Goal: Task Accomplishment & Management: Manage account settings

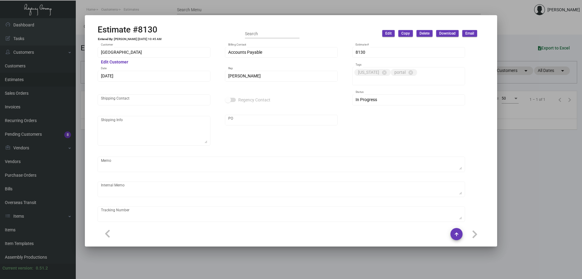
scroll to position [715, 0]
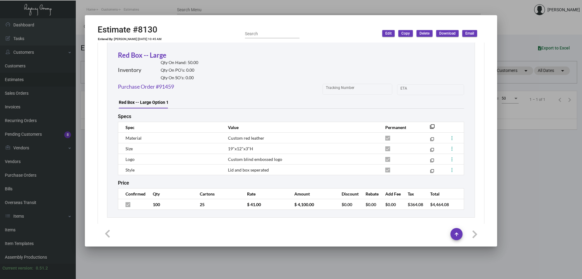
click at [25, 229] on div at bounding box center [291, 139] width 582 height 279
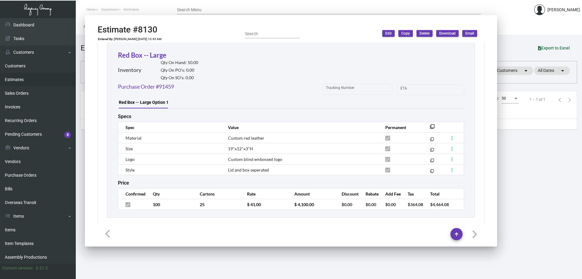
click at [25, 229] on link "Items" at bounding box center [38, 230] width 76 height 14
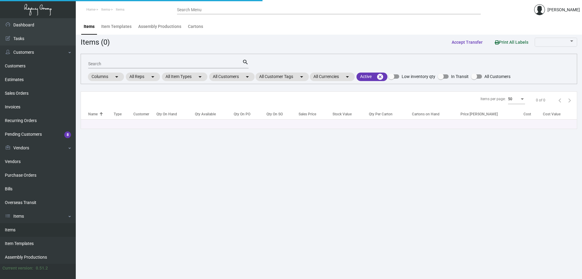
click at [25, 229] on link "Items" at bounding box center [38, 230] width 76 height 14
click at [230, 74] on mat-chip "All Customers arrow_drop_down" at bounding box center [232, 76] width 46 height 8
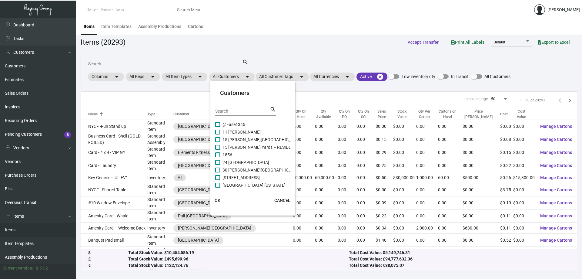
click at [226, 114] on div "Search" at bounding box center [242, 110] width 55 height 9
type input "[PERSON_NAME]"
click at [250, 160] on span "[PERSON_NAME] Lodgeworks Partners" at bounding box center [260, 162] width 74 height 7
click at [218, 165] on input "[PERSON_NAME] Lodgeworks Partners" at bounding box center [217, 165] width 0 height 0
checkbox input "true"
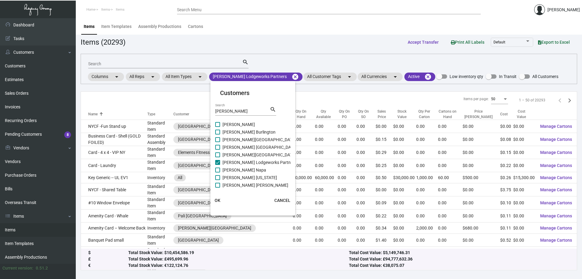
click at [241, 169] on span "[PERSON_NAME] Napa" at bounding box center [245, 169] width 44 height 7
click at [218, 172] on input "[PERSON_NAME] Napa" at bounding box center [217, 172] width 0 height 0
checkbox input "true"
click at [241, 122] on span "[PERSON_NAME]" at bounding box center [239, 124] width 32 height 7
click at [218, 127] on input "[PERSON_NAME]" at bounding box center [217, 127] width 0 height 0
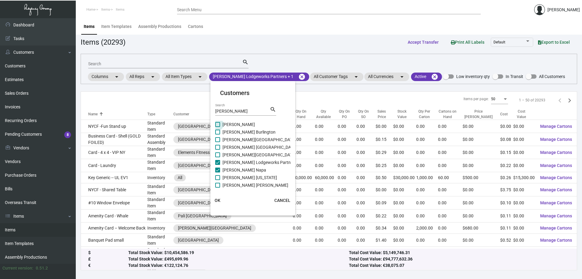
checkbox input "true"
click at [241, 133] on span "[PERSON_NAME] Burlington" at bounding box center [249, 131] width 53 height 7
click at [218, 134] on input "[PERSON_NAME] Burlington" at bounding box center [217, 134] width 0 height 0
checkbox input "true"
click at [241, 140] on span "[PERSON_NAME][GEOGRAPHIC_DATA]" at bounding box center [259, 139] width 73 height 7
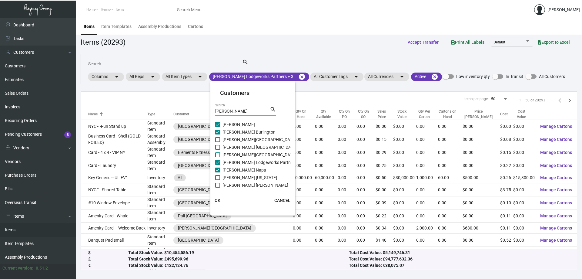
click at [218, 142] on input "[PERSON_NAME][GEOGRAPHIC_DATA]" at bounding box center [217, 142] width 0 height 0
checkbox input "true"
click at [241, 149] on span "[PERSON_NAME] [GEOGRAPHIC_DATA]" at bounding box center [260, 146] width 74 height 7
click at [218, 150] on input "[PERSON_NAME] [GEOGRAPHIC_DATA]" at bounding box center [217, 150] width 0 height 0
checkbox input "true"
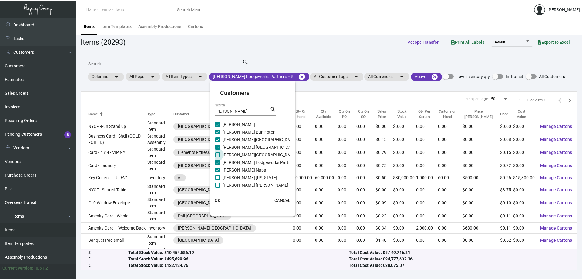
drag, startPoint x: 241, startPoint y: 154, endPoint x: 242, endPoint y: 172, distance: 17.6
click at [241, 155] on span "[PERSON_NAME][GEOGRAPHIC_DATA]" at bounding box center [259, 154] width 73 height 7
click at [218, 157] on input "[PERSON_NAME][GEOGRAPHIC_DATA]" at bounding box center [217, 157] width 0 height 0
checkbox input "true"
click at [243, 177] on span "[PERSON_NAME] [US_STATE]" at bounding box center [250, 177] width 55 height 7
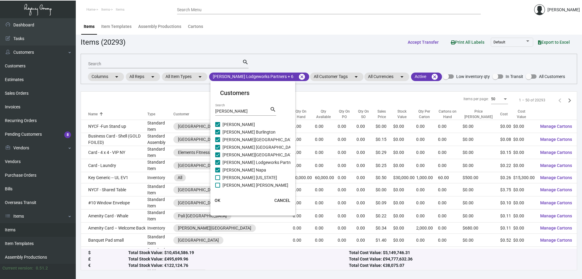
click at [218, 180] on input "[PERSON_NAME] [US_STATE]" at bounding box center [217, 180] width 0 height 0
checkbox input "true"
click at [241, 184] on span "[PERSON_NAME] [PERSON_NAME]" at bounding box center [256, 184] width 66 height 7
click at [218, 187] on input "[PERSON_NAME] [PERSON_NAME]" at bounding box center [217, 187] width 0 height 0
checkbox input "true"
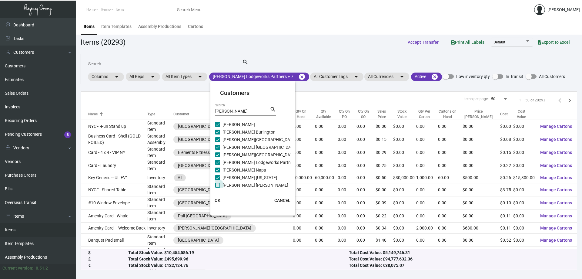
scroll to position [9, 0]
click at [244, 182] on span "[PERSON_NAME]" at bounding box center [239, 183] width 32 height 7
click at [218, 186] on input "[PERSON_NAME]" at bounding box center [217, 186] width 0 height 0
checkbox input "true"
click at [218, 197] on button "OK" at bounding box center [217, 200] width 19 height 11
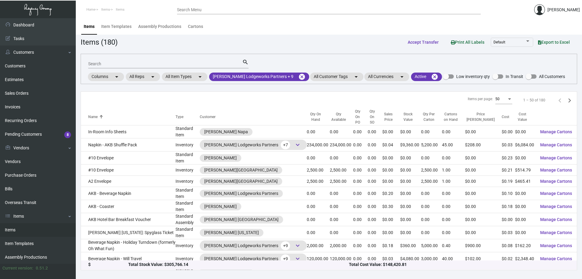
click at [218, 66] on div "Search" at bounding box center [165, 63] width 154 height 9
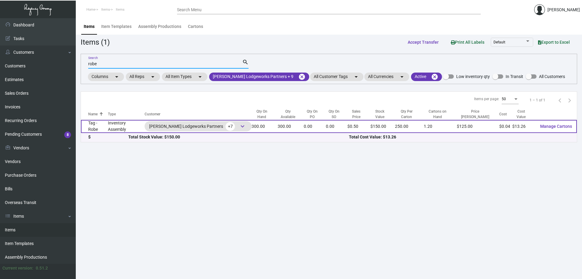
type input "robe"
click at [123, 126] on td "Inventory Assembly" at bounding box center [126, 126] width 37 height 13
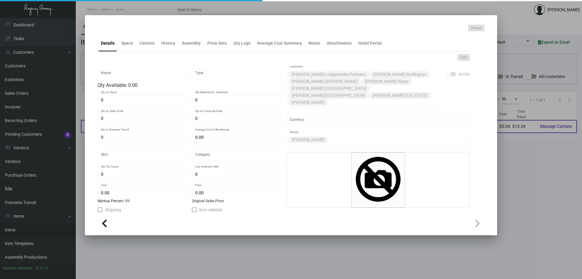
type input "Tag - Robe"
type input "Inventory Assembly"
type input "300"
type input "$ 0.00"
type input "360"
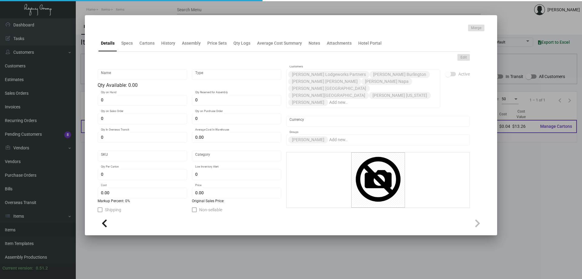
type input "Standard"
type input "250"
type input "500"
type input "$ 0.0442"
type input "$ 0.50"
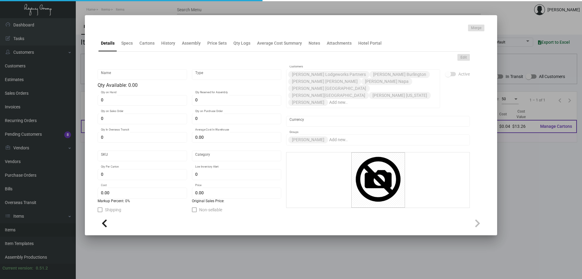
type textarea "Bathrobe Tag: Size 3” x 3” tags, #130 dull coated cover stock, printing 1/1 sol…"
checkbox input "true"
type input "United States Dollar $"
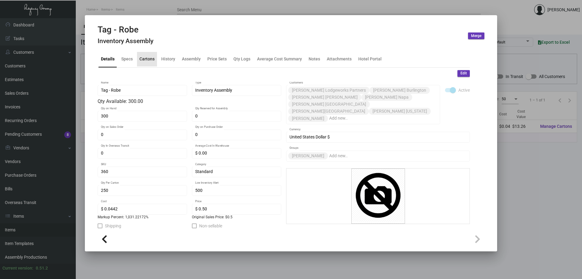
click at [143, 61] on div "Cartons" at bounding box center [147, 59] width 15 height 6
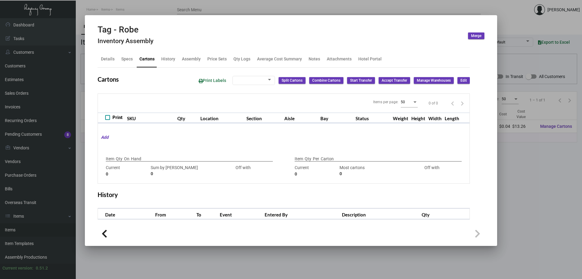
type input "300"
type input "0"
type input "250"
type input "500"
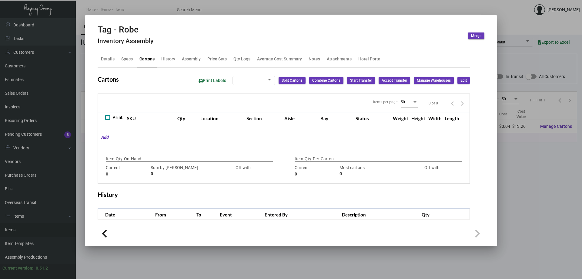
type input "-250"
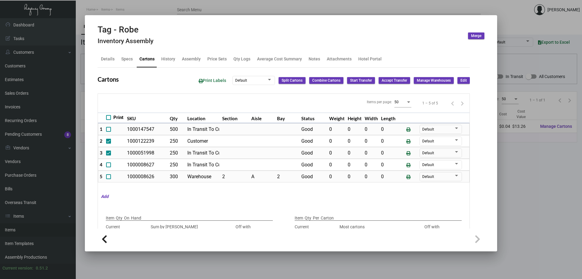
click at [193, 5] on div at bounding box center [291, 139] width 582 height 279
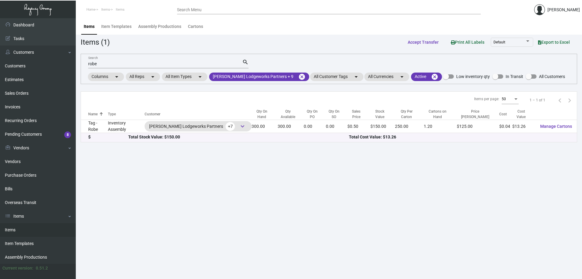
click at [94, 65] on input "robe" at bounding box center [165, 64] width 154 height 5
type input "umbrella"
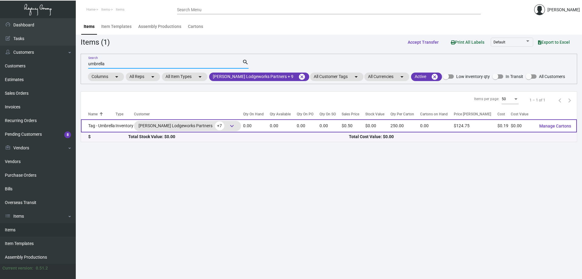
click at [275, 126] on td "0.00" at bounding box center [283, 125] width 27 height 13
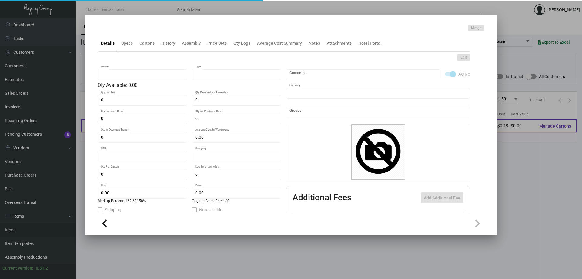
type input "Tag - Umbrella"
type input "Inventory"
type input "$ 0.00"
type input "351"
type input "Standard"
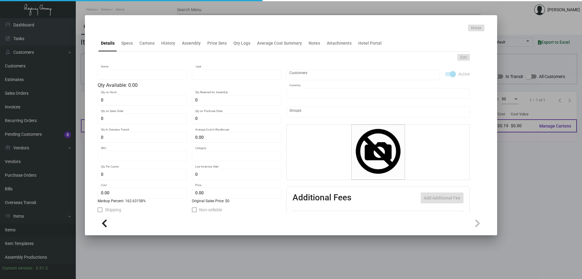
type input "250"
type input "1"
type input "$ 0.19"
type input "$ 0.499"
type textarea "Umbrella Tag: Size 3.5x3.5#130 dull coated cover stock printing 1/1 with black …"
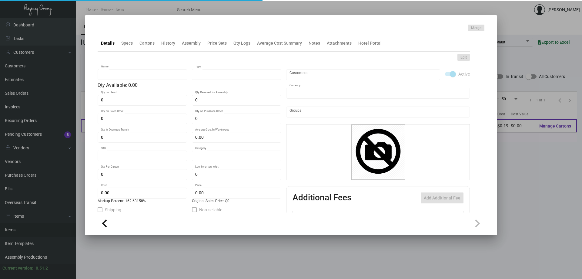
type textarea "Umbrella Tag: Size 3.5x3.5#130 dull coated cover stock printing 1/1 with black …"
checkbox input "true"
type input "United States Dollar $"
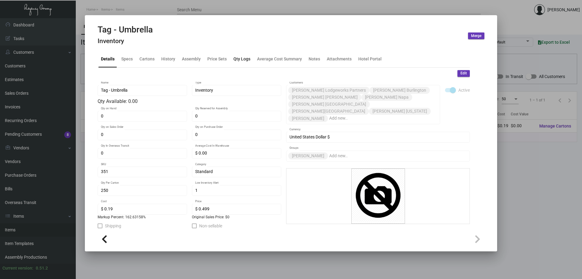
click at [241, 59] on div "Qty Logs" at bounding box center [242, 59] width 17 height 6
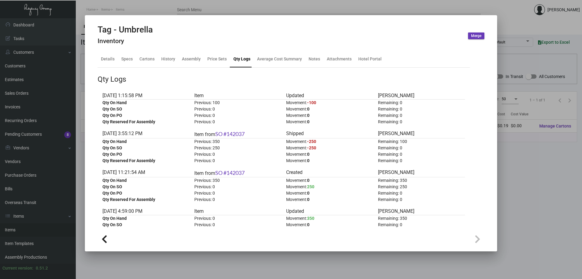
click at [163, 1] on div at bounding box center [291, 139] width 582 height 279
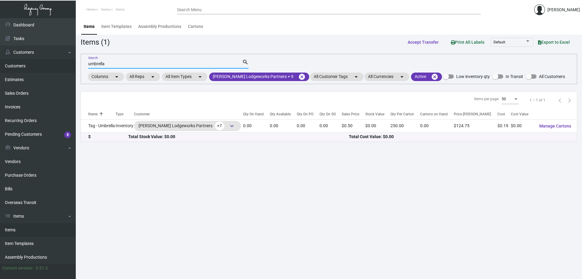
drag, startPoint x: 119, startPoint y: 63, endPoint x: 25, endPoint y: 61, distance: 94.4
click at [25, 61] on div "Dashboard Dashboard Tasks Customers Customers Estimates Sales Orders Invoices R…" at bounding box center [291, 148] width 582 height 261
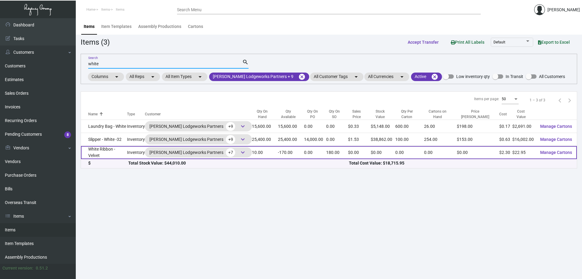
type input "white"
click at [266, 155] on td "10.00" at bounding box center [265, 152] width 26 height 13
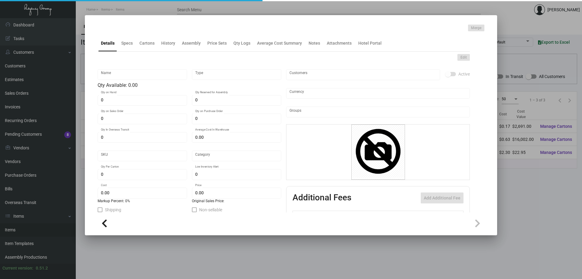
type input "White Ribbon - Velvet"
type input "Inventory"
type input "10"
type input "180"
type input "$ 0.00"
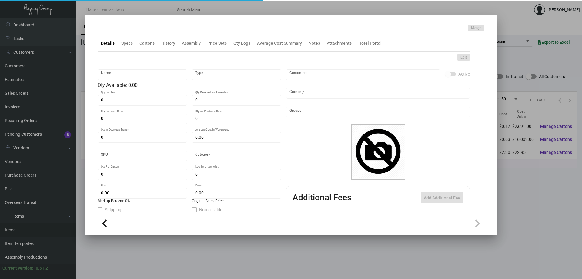
type input "Standard"
type input "$ 2.295"
type input "$ 0.00"
checkbox input "true"
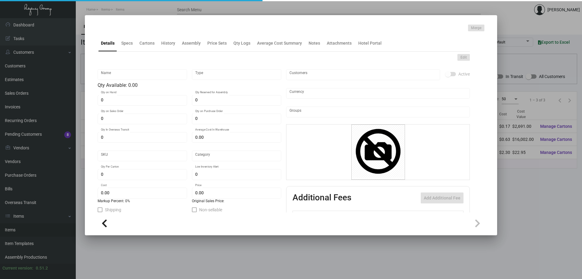
type input "United States Dollar $"
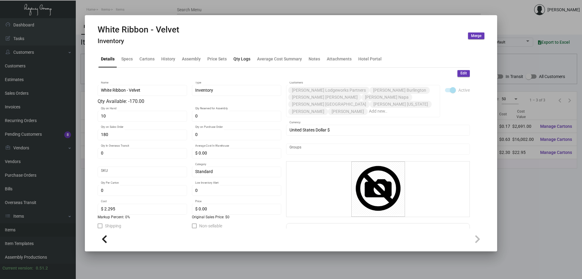
click at [243, 61] on div "Qty Logs" at bounding box center [242, 59] width 17 height 6
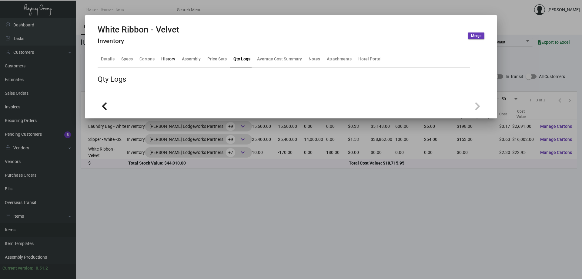
click at [162, 61] on div "History" at bounding box center [168, 59] width 14 height 6
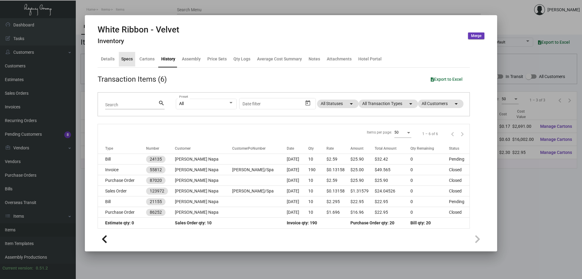
click at [128, 61] on div "Specs" at bounding box center [127, 59] width 12 height 6
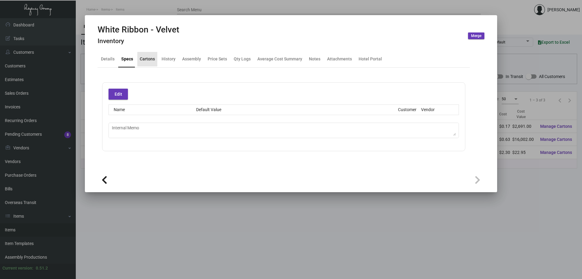
click at [142, 59] on div "Cartons" at bounding box center [147, 59] width 15 height 6
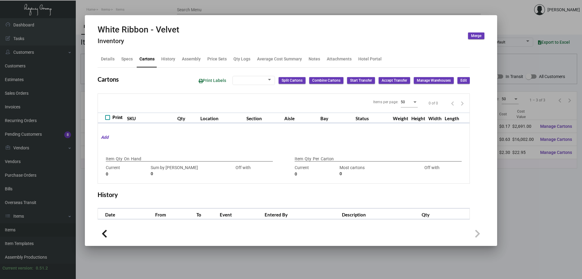
checkbox input "true"
type input "10"
type input "+10"
type input "0"
click at [246, 58] on div "Qty Logs" at bounding box center [242, 59] width 17 height 6
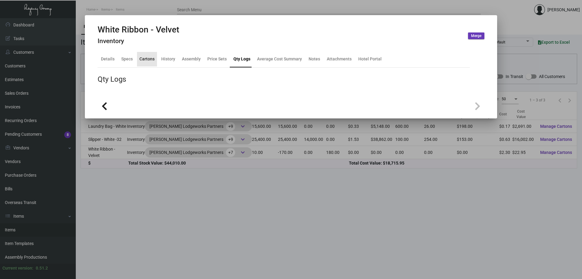
click at [142, 55] on div "Cartons" at bounding box center [147, 59] width 20 height 15
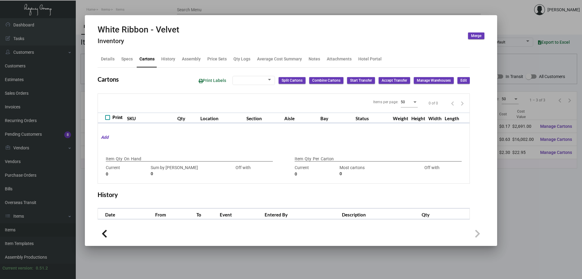
checkbox input "true"
type input "10"
type input "+10"
type input "0"
click at [173, 59] on div "History" at bounding box center [168, 59] width 14 height 6
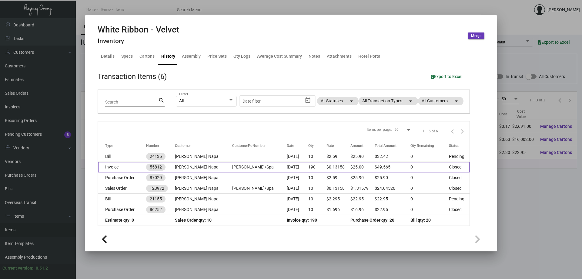
scroll to position [4, 0]
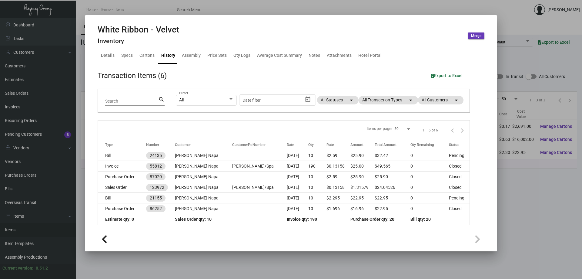
click at [189, 9] on div at bounding box center [291, 139] width 582 height 279
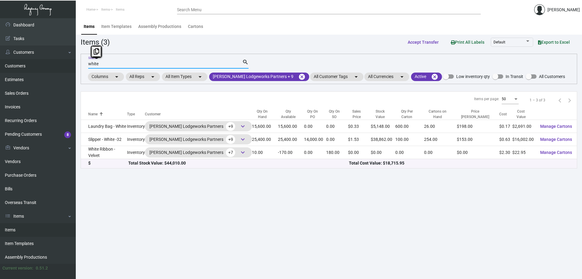
drag, startPoint x: 127, startPoint y: 64, endPoint x: 47, endPoint y: 63, distance: 79.8
click at [48, 63] on div "Dashboard Dashboard Tasks Customers Customers Estimates Sales Orders Invoices R…" at bounding box center [291, 148] width 582 height 261
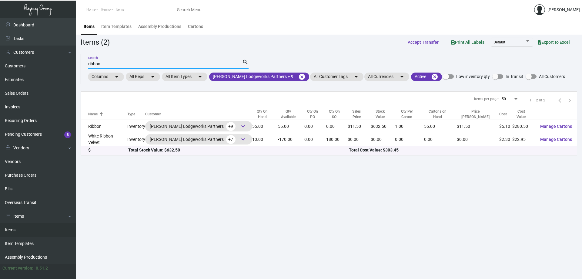
type input "ribbon"
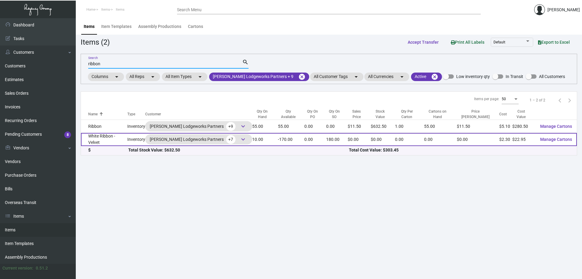
click at [116, 141] on td "White Ribbon - Velvet" at bounding box center [104, 139] width 46 height 13
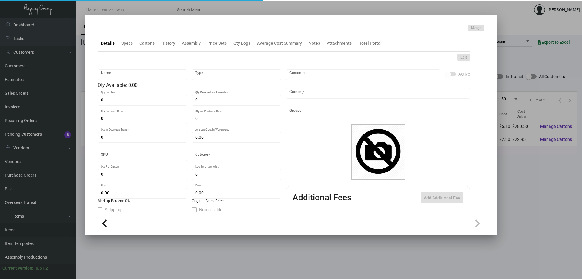
type input "White Ribbon - Velvet"
type input "Inventory"
type input "10"
type input "180"
type input "$ 0.00"
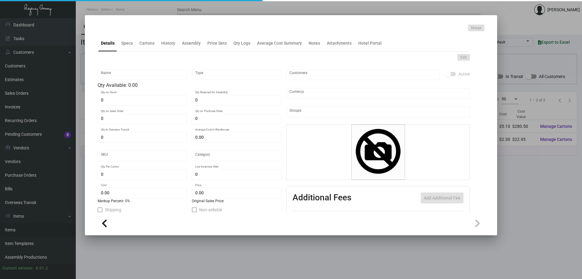
type input "Standard"
type input "$ 2.295"
type input "$ 0.00"
checkbox input "true"
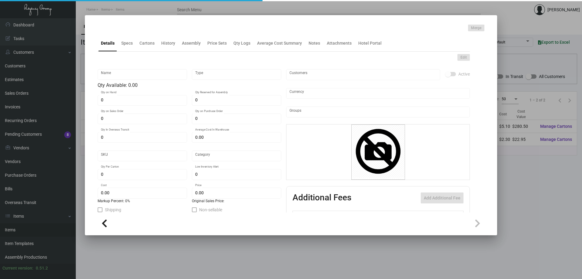
type input "United States Dollar $"
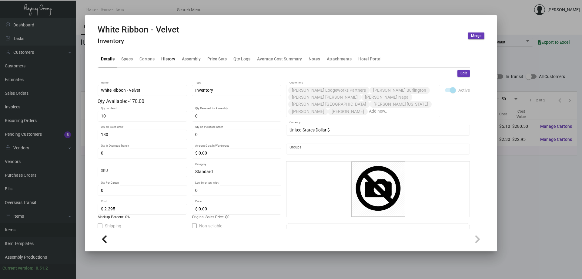
click at [173, 60] on div "History" at bounding box center [168, 59] width 14 height 6
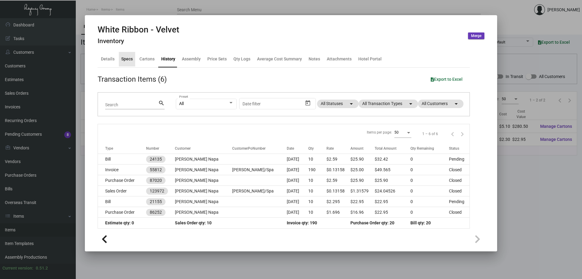
click at [127, 57] on div "Specs" at bounding box center [127, 59] width 12 height 6
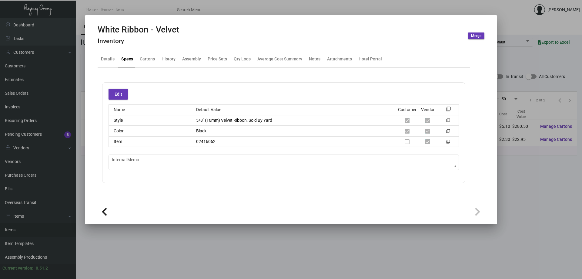
click at [140, 8] on div at bounding box center [291, 139] width 582 height 279
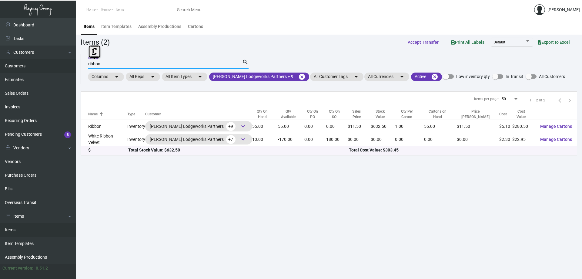
drag, startPoint x: 122, startPoint y: 62, endPoint x: 0, endPoint y: 64, distance: 122.0
click at [0, 64] on div "Dashboard Dashboard Tasks Customers Customers Estimates Sales Orders Invoices R…" at bounding box center [291, 148] width 582 height 261
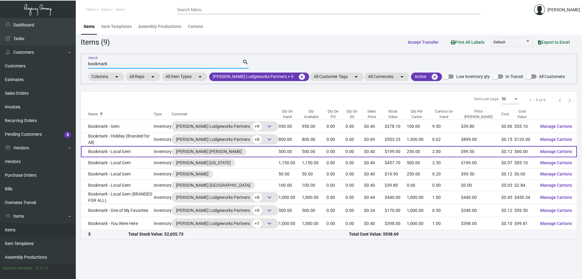
type input "bookmark"
click at [106, 153] on td "Bookmark - Local Gem" at bounding box center [117, 151] width 73 height 11
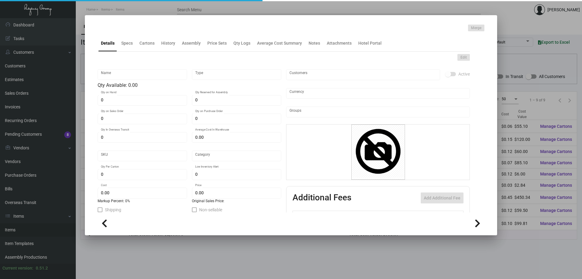
type input "Bookmark - Local Gem"
type input "Inventory"
type input "500"
type input "$ 0.00"
type input "494"
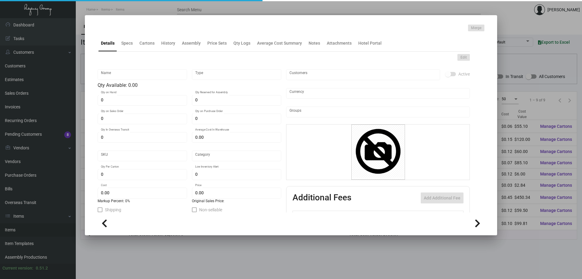
type input "Standard"
type input "250"
type input "$ 0.12"
type input "$ 0.398"
type textarea "Gem Bookmarks: Size 1.75x7; 16pt silk laminated stock; printing 4/4"
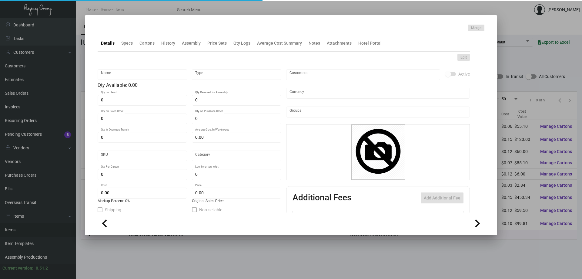
type textarea "Gem Bookmarks: size 1.75x7 #130 Bright White Dull coated cover stock, printing …"
checkbox input "true"
type input "United States Dollar $"
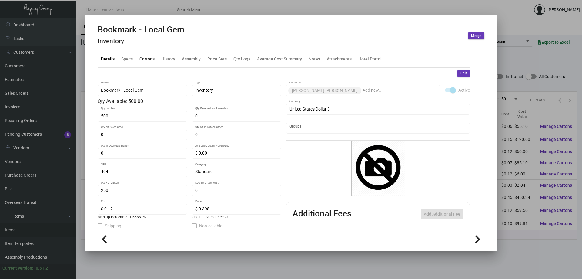
click at [147, 58] on div "Cartons" at bounding box center [147, 59] width 15 height 6
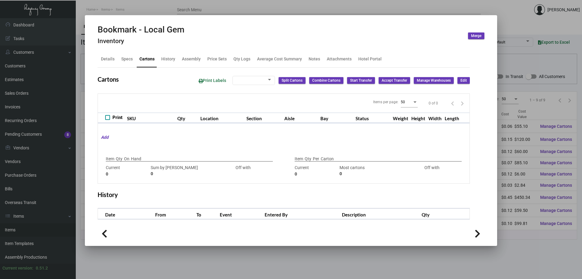
type input "500"
type input "0"
type input "250"
type input "500"
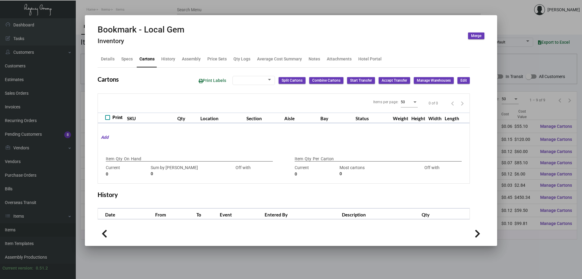
type input "-250"
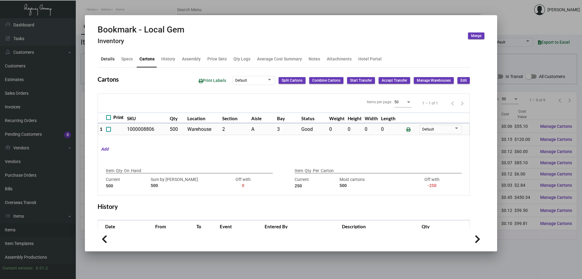
click at [111, 61] on div "Details" at bounding box center [108, 59] width 14 height 6
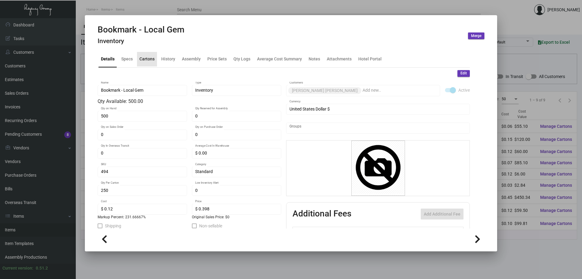
click at [144, 60] on div "Cartons" at bounding box center [147, 59] width 15 height 6
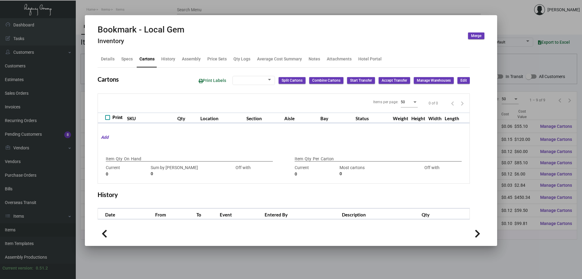
type input "500"
type input "0"
type input "250"
type input "500"
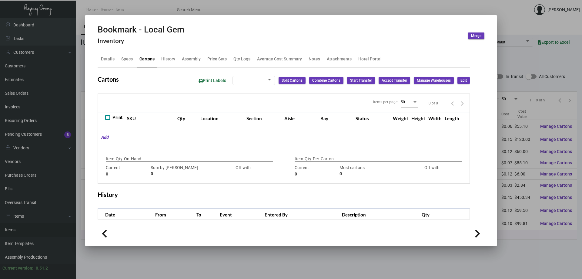
type input "-250"
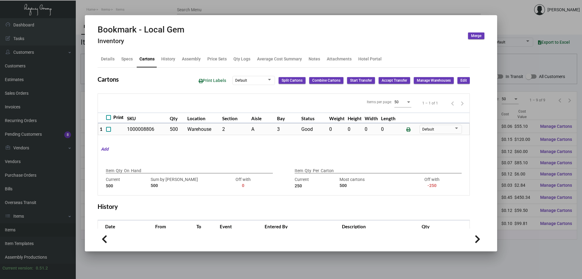
click at [140, 28] on h2 "Bookmark - Local Gem" at bounding box center [141, 30] width 87 height 10
click at [139, 10] on button at bounding box center [142, 14] width 10 height 11
click at [112, 58] on div "Details" at bounding box center [108, 59] width 14 height 6
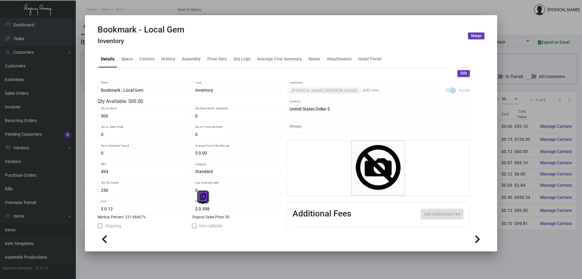
click at [203, 196] on icon at bounding box center [203, 196] width 5 height 6
click at [212, 6] on div at bounding box center [291, 139] width 582 height 279
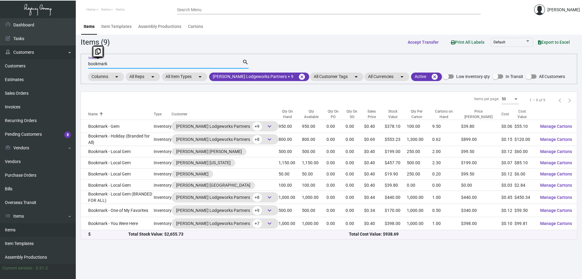
drag, startPoint x: 162, startPoint y: 64, endPoint x: 8, endPoint y: 54, distance: 154.1
click at [8, 54] on div "Dashboard Dashboard Tasks Customers Customers Estimates Sales Orders Invoices R…" at bounding box center [291, 148] width 582 height 261
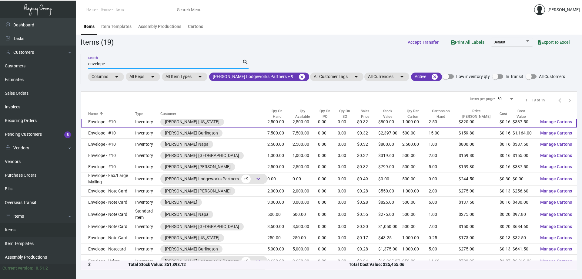
scroll to position [61, 0]
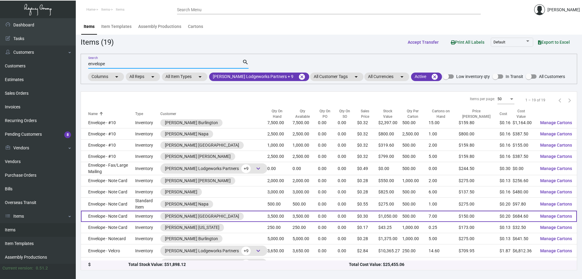
type input "envelope"
click at [126, 211] on td "Envelope - Note Card" at bounding box center [108, 216] width 54 height 11
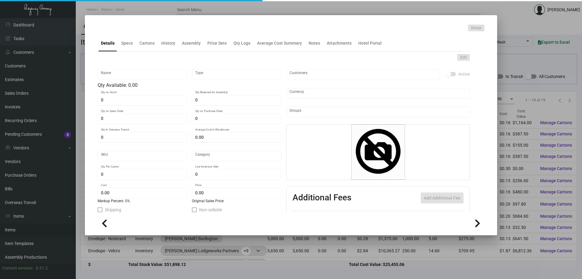
type input "Envelope - Note Card"
type input "Inventory"
type input "3,500"
type input "$ 0.00"
type input "187"
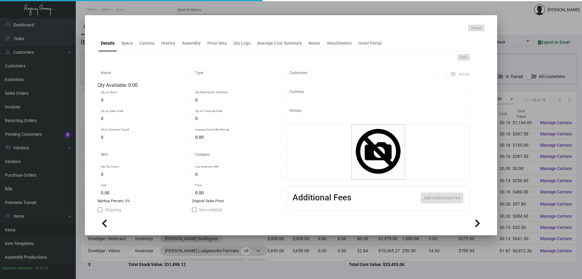
type input "Standard"
type input "500"
type input "$ 0.1956"
type input "$ 0.30"
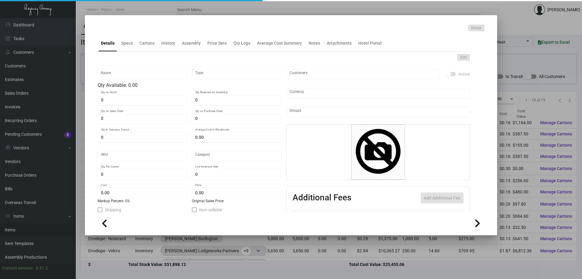
type textarea "Note card env: Bar 5-1/2 Neenah Classic Crest, Avalanche White, Smooth, 70# Tex…"
checkbox input "true"
type input "United States Dollar $"
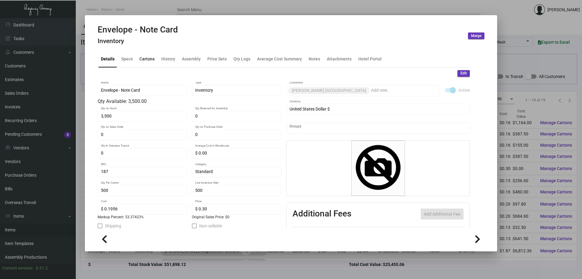
click at [145, 59] on div "Cartons" at bounding box center [147, 59] width 15 height 6
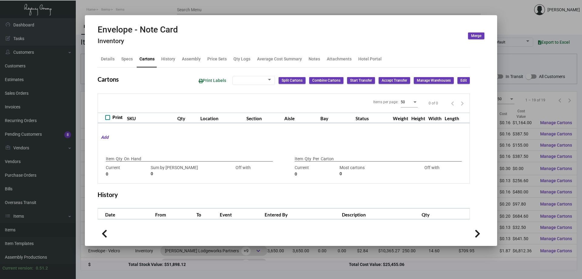
type input "3,500"
type input "3500"
type input "0"
type input "500"
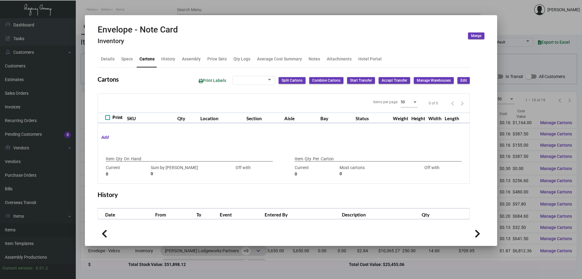
type input "0"
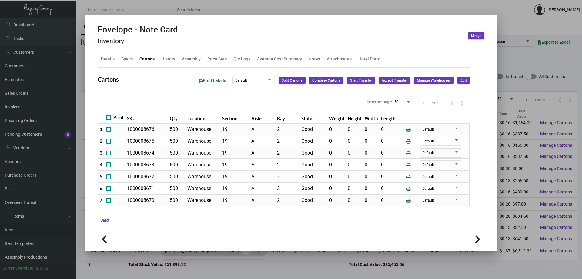
click at [183, 9] on div at bounding box center [291, 139] width 582 height 279
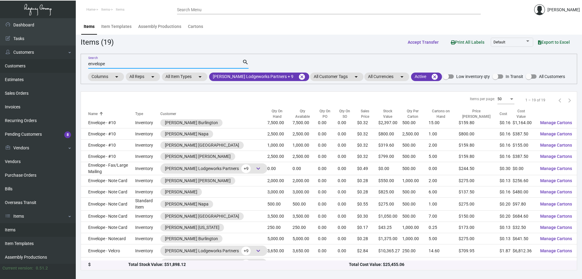
drag, startPoint x: 109, startPoint y: 64, endPoint x: 22, endPoint y: 72, distance: 87.4
click at [22, 72] on div "Dashboard Dashboard Tasks Customers Customers Estimates Sales Orders Invoices R…" at bounding box center [291, 148] width 582 height 261
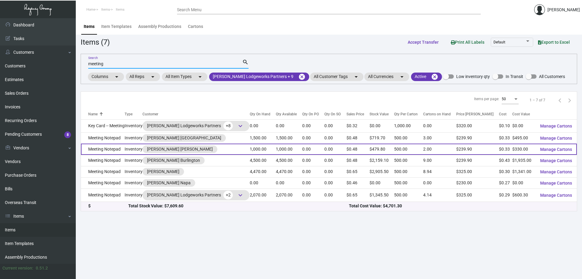
type input "meeting"
click at [119, 148] on td "Meeting Notepad" at bounding box center [103, 148] width 44 height 11
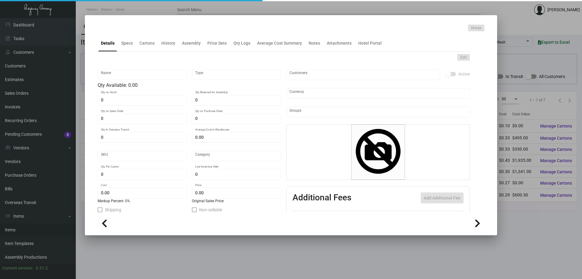
type input "Meeting Notepad"
type input "Inventory"
type input "1,000"
type input "$ 0.00"
type input "503"
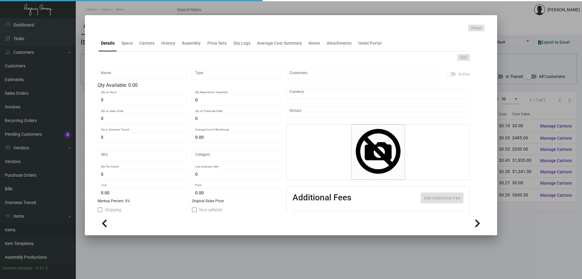
type input "Standard"
type input "500"
type input "$ 0.33"
type input "$ 0.4798"
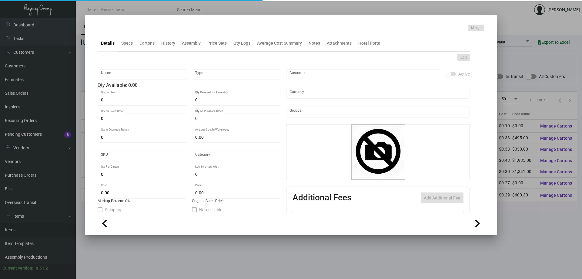
type textarea "Meeting Note Pad/Banquet pads: size 5.5x8.5 #24 bright white smooth text stock,…"
checkbox input "true"
type input "United States Dollar $"
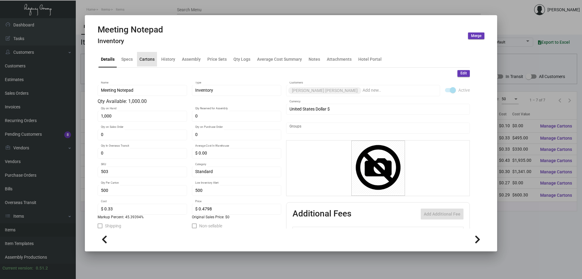
click at [151, 57] on div "Cartons" at bounding box center [147, 59] width 15 height 6
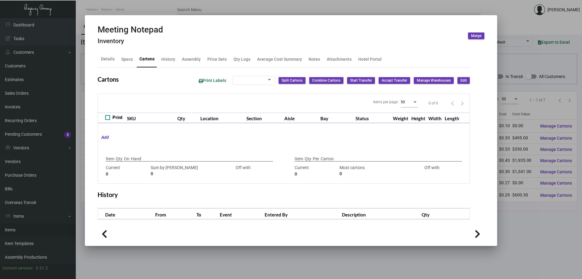
type input "1,000"
type input "1000"
type input "0"
type input "500"
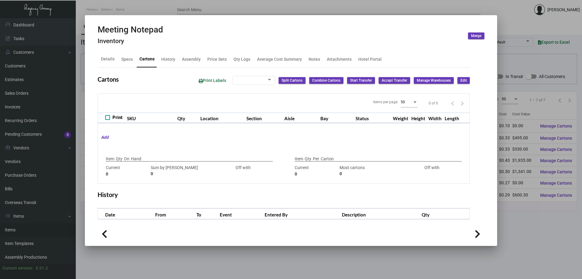
type input "0"
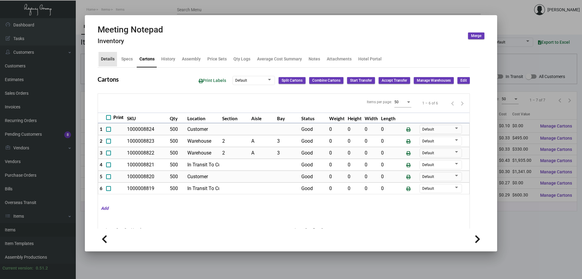
click at [110, 58] on div "Details" at bounding box center [108, 59] width 14 height 6
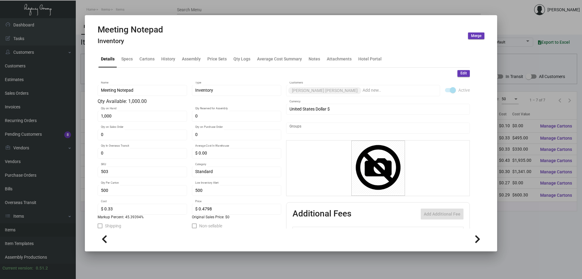
click at [129, 5] on div at bounding box center [291, 139] width 582 height 279
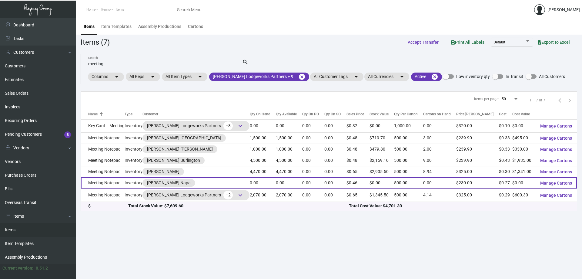
click at [118, 181] on td "Meeting Notepad" at bounding box center [103, 182] width 44 height 11
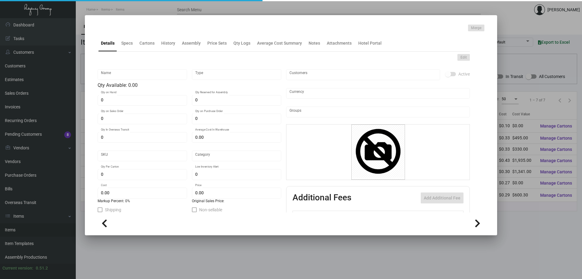
type input "Meeting Notepad"
type input "Inventory"
type input "$ 0.00"
type input "440"
type input "Standard"
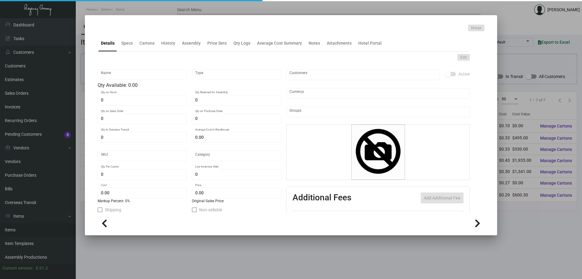
type input "500"
type input "1,000"
type input "$ 0.27"
type input "$ 0.46"
type textarea "Banquet pads: size 5.5x8.5 #24 bright white smooth text stock, printing 1/0 bla…"
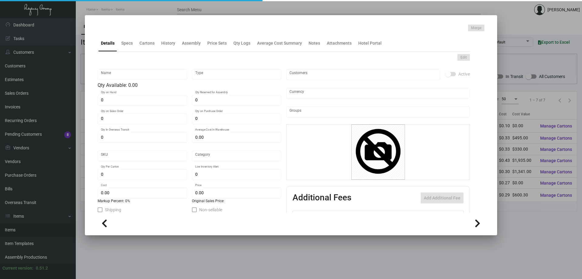
type textarea "Banquet pads: size 5.5x8.5 #24 bright white smooth text stock, printing 1/0 bla…"
checkbox input "true"
type input "United States Dollar $"
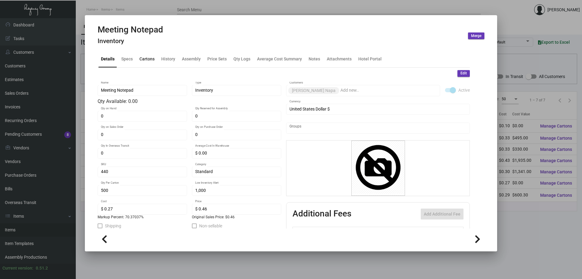
click at [147, 60] on div "Cartons" at bounding box center [147, 59] width 15 height 6
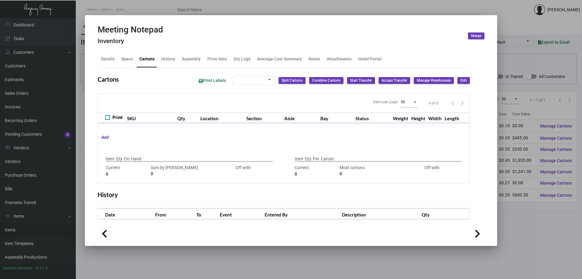
type input "1000"
type input "-1000"
type input "500"
type input "0"
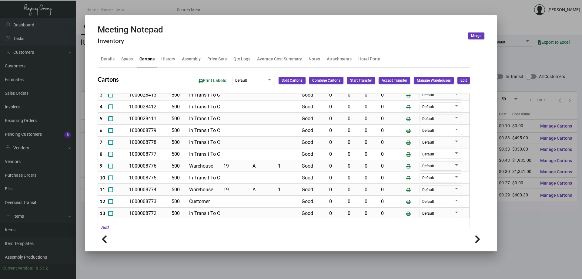
scroll to position [61, 0]
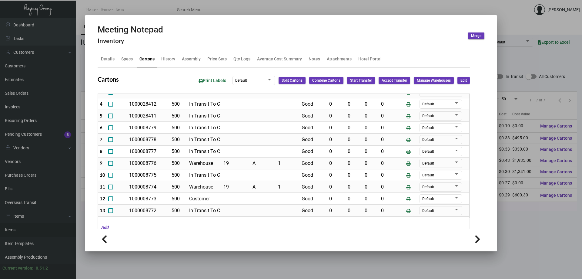
click at [163, 8] on div at bounding box center [291, 139] width 582 height 279
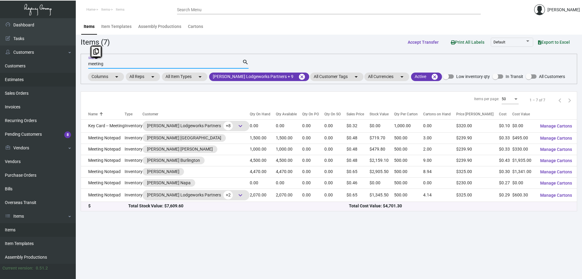
drag, startPoint x: 124, startPoint y: 63, endPoint x: 23, endPoint y: 81, distance: 102.6
click at [23, 81] on div "Dashboard Dashboard Tasks Customers Customers Estimates Sales Orders Invoices R…" at bounding box center [291, 148] width 582 height 261
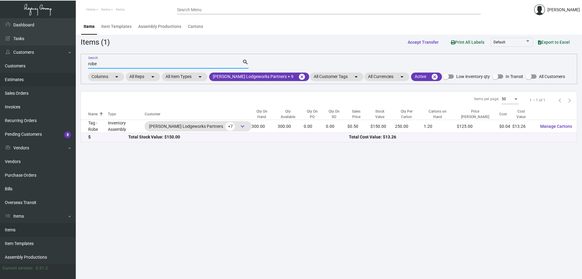
drag, startPoint x: 169, startPoint y: 65, endPoint x: 0, endPoint y: 77, distance: 169.1
click at [0, 77] on div "Dashboard Dashboard Tasks Customers Customers Estimates Sales Orders Invoices R…" at bounding box center [291, 148] width 582 height 261
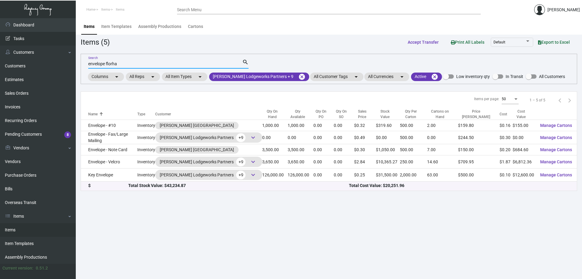
drag, startPoint x: 124, startPoint y: 64, endPoint x: 0, endPoint y: 45, distance: 125.2
click at [0, 45] on div "Dashboard Dashboard Tasks Customers Customers Estimates Sales Orders Invoices R…" at bounding box center [291, 148] width 582 height 261
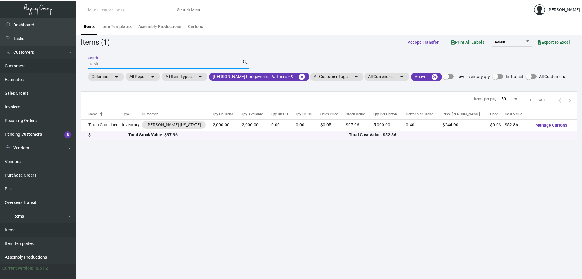
drag, startPoint x: 110, startPoint y: 63, endPoint x: 37, endPoint y: 59, distance: 72.9
click at [37, 59] on div "Dashboard Dashboard Tasks Customers Customers Estimates Sales Orders Invoices R…" at bounding box center [291, 148] width 582 height 261
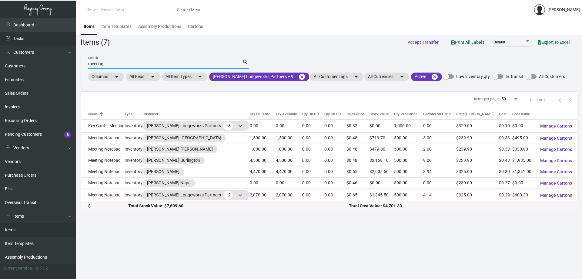
drag, startPoint x: 103, startPoint y: 74, endPoint x: 0, endPoint y: 40, distance: 108.1
click at [0, 40] on div "Dashboard Dashboard Tasks Customers Customers Estimates Sales Orders Invoices R…" at bounding box center [291, 148] width 582 height 261
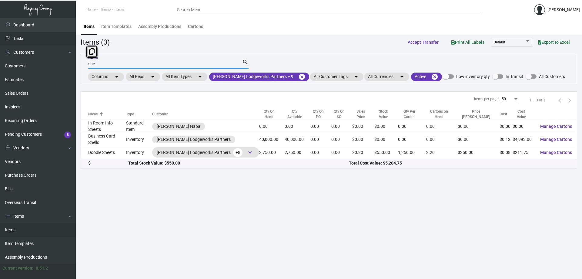
drag, startPoint x: 103, startPoint y: 65, endPoint x: 0, endPoint y: 38, distance: 105.9
click at [0, 38] on div "Dashboard Dashboard Tasks Customers Customers Estimates Sales Orders Invoices R…" at bounding box center [291, 148] width 582 height 261
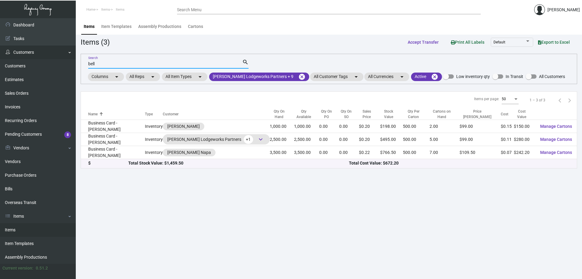
drag, startPoint x: 152, startPoint y: 66, endPoint x: 64, endPoint y: 52, distance: 89.5
click at [65, 54] on div "Dashboard Dashboard Tasks Customers Customers Estimates Sales Orders Invoices R…" at bounding box center [291, 148] width 582 height 261
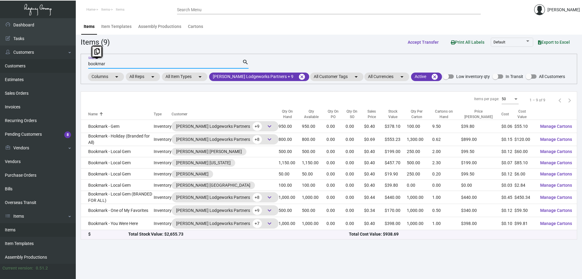
drag, startPoint x: 124, startPoint y: 66, endPoint x: 19, endPoint y: 68, distance: 104.4
click at [19, 68] on div "Dashboard Dashboard Tasks Customers Customers Estimates Sales Orders Invoices R…" at bounding box center [291, 148] width 582 height 261
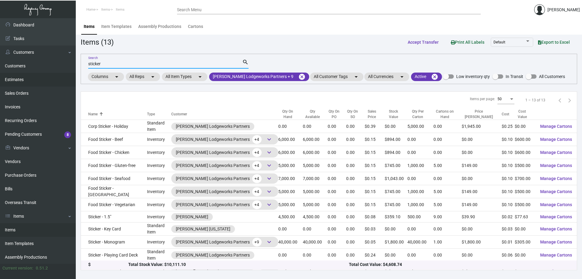
drag, startPoint x: 150, startPoint y: 65, endPoint x: 0, endPoint y: 73, distance: 149.8
click at [0, 73] on div "Dashboard Dashboard Tasks Customers Customers Estimates Sales Orders Invoices R…" at bounding box center [291, 148] width 582 height 261
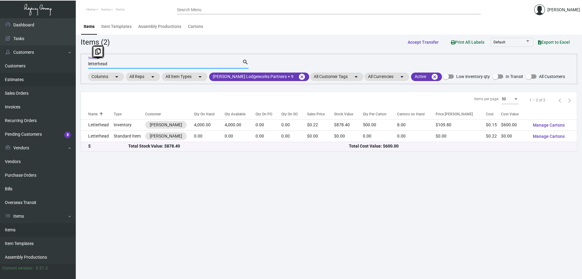
drag, startPoint x: 126, startPoint y: 63, endPoint x: 41, endPoint y: 73, distance: 85.8
click at [40, 72] on div "Dashboard Dashboard Tasks Customers Customers Estimates Sales Orders Invoices R…" at bounding box center [291, 148] width 582 height 261
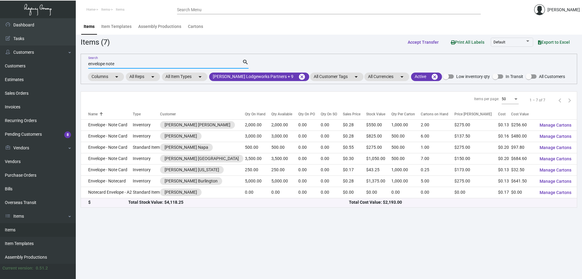
click at [110, 63] on input "envelope note" at bounding box center [165, 64] width 154 height 5
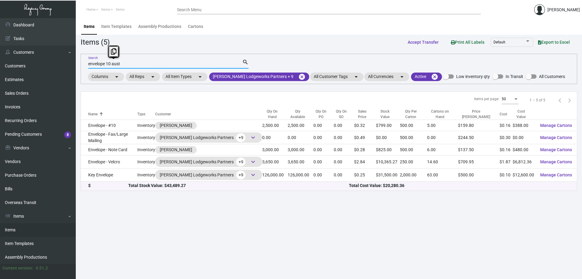
drag, startPoint x: 106, startPoint y: 64, endPoint x: 174, endPoint y: 66, distance: 67.7
click at [174, 66] on div "envelope 10 aust Search" at bounding box center [165, 63] width 154 height 9
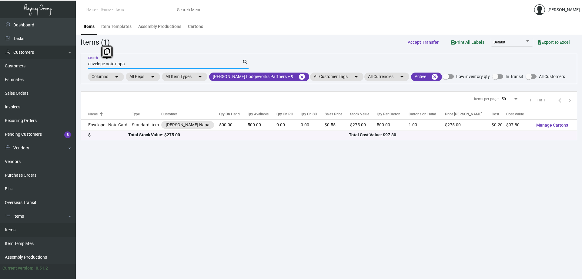
drag, startPoint x: 129, startPoint y: 63, endPoint x: 46, endPoint y: 52, distance: 83.5
click at [46, 52] on div "Dashboard Dashboard Tasks Customers Customers Estimates Sales Orders Invoices R…" at bounding box center [291, 148] width 582 height 261
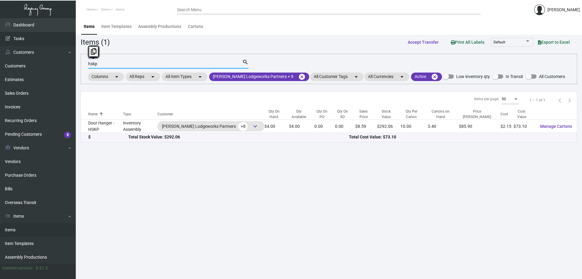
drag, startPoint x: 107, startPoint y: 63, endPoint x: 0, endPoint y: 42, distance: 109.0
click at [0, 64] on div "Dashboard Dashboard Tasks Customers Customers Estimates Sales Orders Invoices R…" at bounding box center [291, 148] width 582 height 261
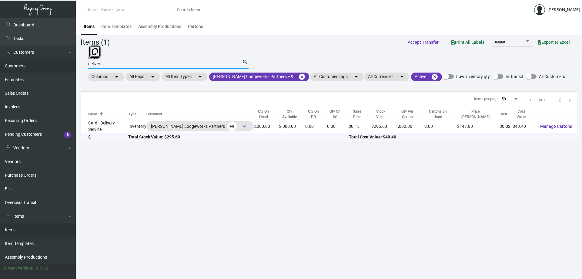
drag, startPoint x: 120, startPoint y: 65, endPoint x: 19, endPoint y: 67, distance: 100.4
click at [19, 67] on div "Dashboard Dashboard Tasks Customers Customers Estimates Sales Orders Invoices R…" at bounding box center [291, 148] width 582 height 261
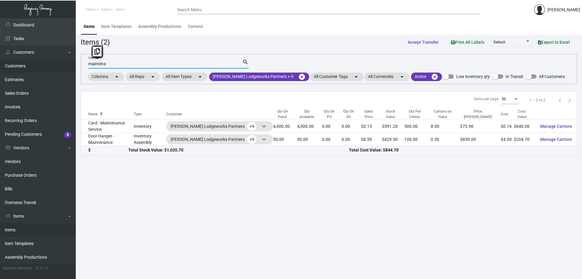
drag, startPoint x: 118, startPoint y: 63, endPoint x: 38, endPoint y: 53, distance: 80.4
click at [26, 59] on div "Dashboard Dashboard Tasks Customers Customers Estimates Sales Orders Invoices R…" at bounding box center [291, 148] width 582 height 261
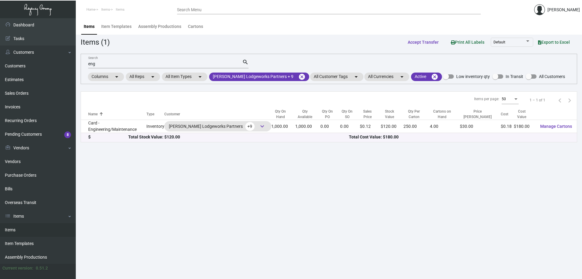
drag, startPoint x: 104, startPoint y: 67, endPoint x: 94, endPoint y: 64, distance: 10.6
click at [94, 64] on div "eng Search" at bounding box center [165, 63] width 154 height 9
drag, startPoint x: 95, startPoint y: 65, endPoint x: 39, endPoint y: 65, distance: 55.8
click at [39, 65] on div "Dashboard Dashboard Tasks Customers Customers Estimates Sales Orders Invoices R…" at bounding box center [291, 148] width 582 height 261
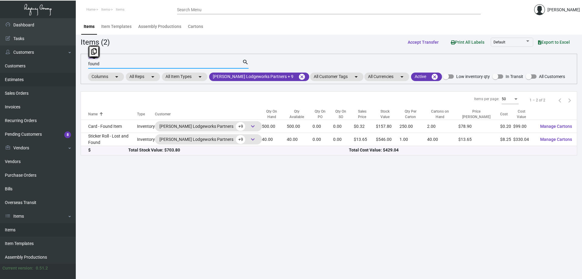
drag, startPoint x: 126, startPoint y: 62, endPoint x: 0, endPoint y: 79, distance: 126.9
click at [0, 76] on div "Dashboard Dashboard Tasks Customers Customers Estimates Sales Orders Invoices R…" at bounding box center [291, 148] width 582 height 261
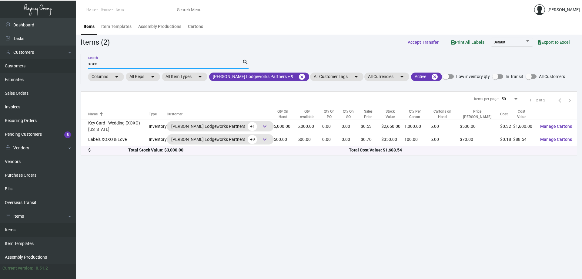
drag, startPoint x: 120, startPoint y: 65, endPoint x: 0, endPoint y: 66, distance: 119.5
click at [6, 75] on div "Dashboard Dashboard Tasks Customers Customers Estimates Sales Orders Invoices R…" at bounding box center [291, 148] width 582 height 261
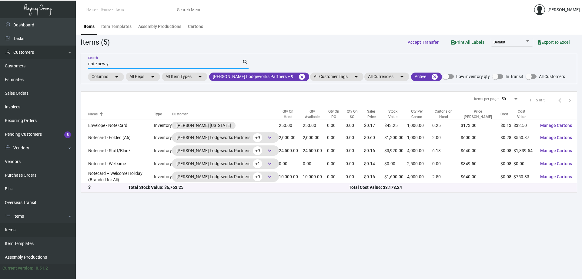
drag, startPoint x: 108, startPoint y: 66, endPoint x: 30, endPoint y: 56, distance: 78.5
click at [30, 56] on div "Dashboard Dashboard Tasks Customers Customers Estimates Sales Orders Invoices R…" at bounding box center [291, 148] width 582 height 261
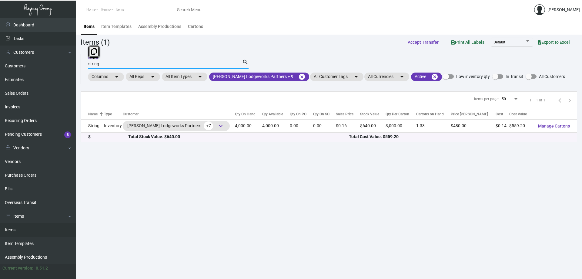
drag, startPoint x: 103, startPoint y: 64, endPoint x: 31, endPoint y: 44, distance: 74.3
click at [33, 45] on div "Dashboard Dashboard Tasks Customers Customers Estimates Sales Orders Invoices R…" at bounding box center [291, 148] width 582 height 261
click at [98, 62] on input "string" at bounding box center [165, 64] width 154 height 5
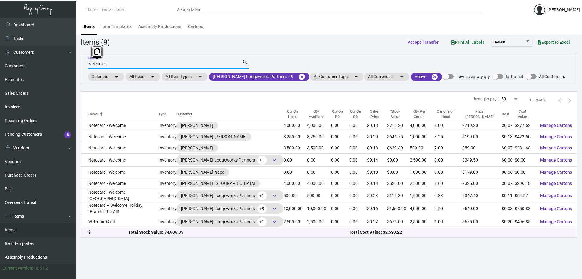
drag, startPoint x: 110, startPoint y: 63, endPoint x: 0, endPoint y: 10, distance: 122.3
click at [0, 11] on app-dashboard "Home Items Items Search Menu [PERSON_NAME] Dashboard Dashboard Tasks Customers …" at bounding box center [291, 139] width 582 height 279
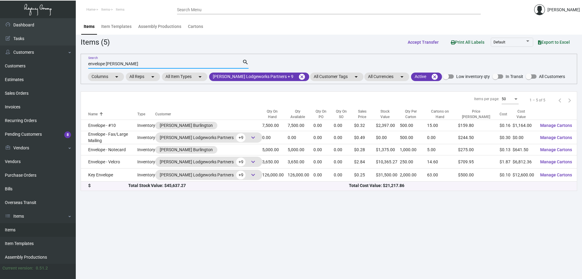
click at [114, 64] on input "envelope [PERSON_NAME]" at bounding box center [165, 64] width 154 height 5
click at [113, 62] on input "envelope florh" at bounding box center [165, 64] width 154 height 5
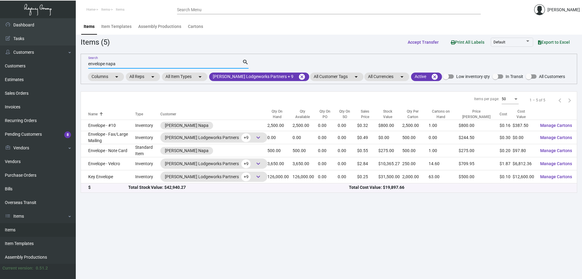
click at [112, 62] on input "envelope napa" at bounding box center [165, 64] width 154 height 5
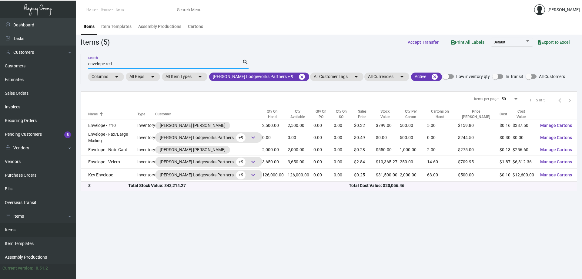
type input "envelope red"
